Goal: Browse casually: Explore the website without a specific task or goal

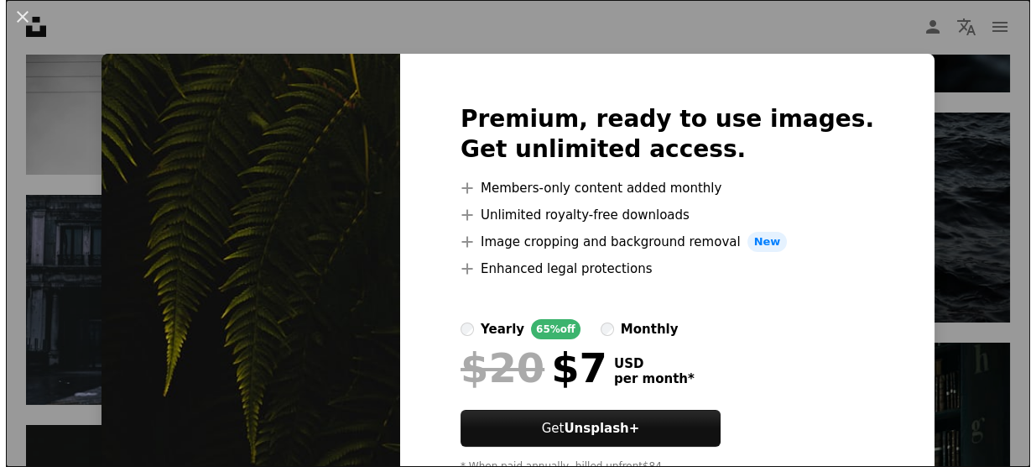
scroll to position [11305, 0]
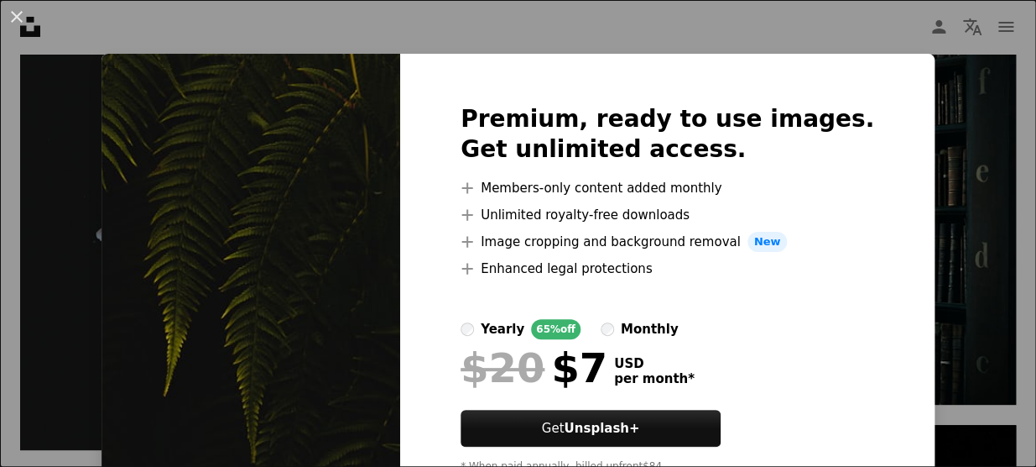
click at [936, 79] on div "An X shape Premium, ready to use images. Get unlimited access. A plus sign Memb…" at bounding box center [518, 233] width 1036 height 467
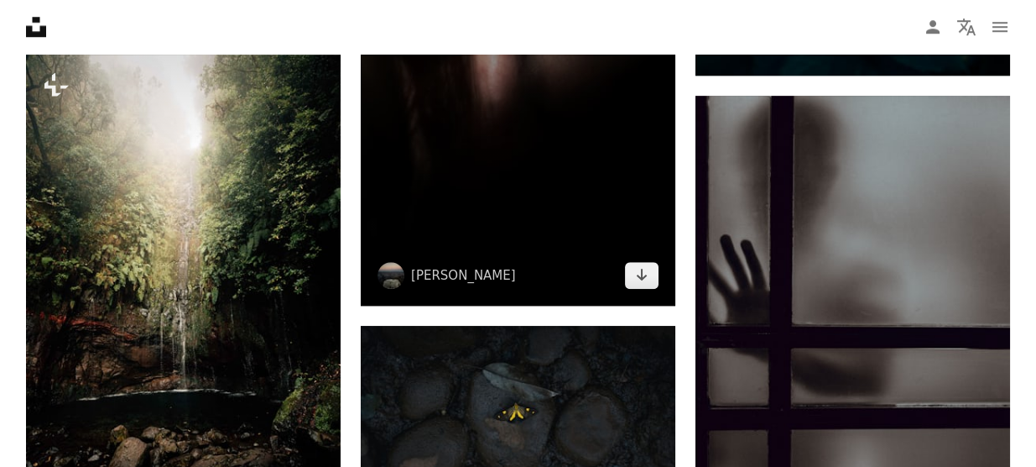
scroll to position [13842, 0]
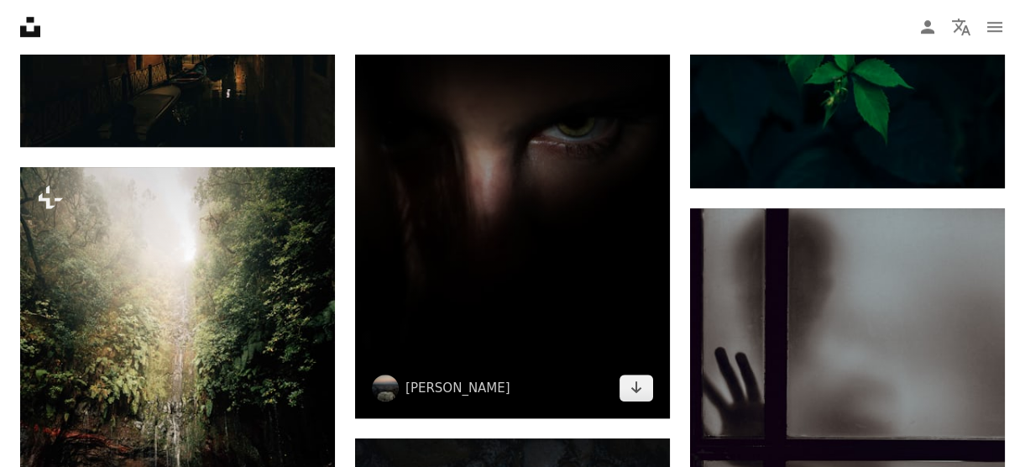
click at [558, 281] on img at bounding box center [512, 182] width 315 height 472
